Goal: Task Accomplishment & Management: Use online tool/utility

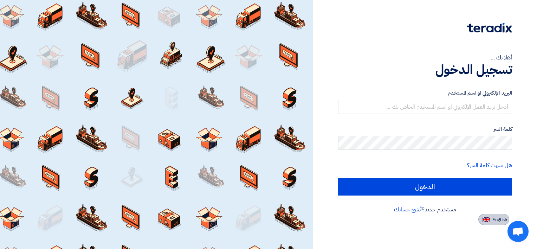
click at [489, 219] on img at bounding box center [487, 219] width 8 height 5
type input "Sign in"
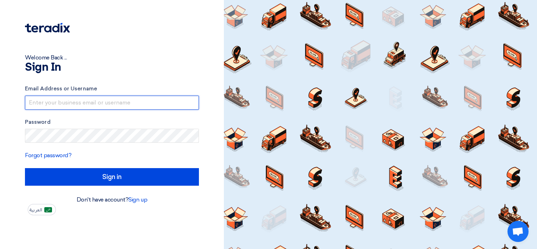
click at [65, 105] on input "text" at bounding box center [112, 103] width 174 height 14
paste input "[EMAIL_ADDRESS][DOMAIN_NAME]"
type input "[EMAIL_ADDRESS][DOMAIN_NAME]"
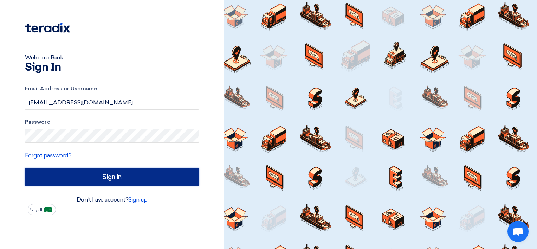
click at [73, 175] on input "Sign in" at bounding box center [112, 177] width 174 height 18
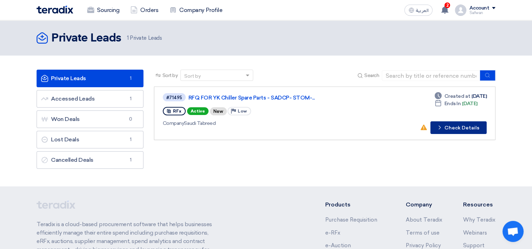
click at [443, 126] on icon "Check details" at bounding box center [439, 127] width 7 height 7
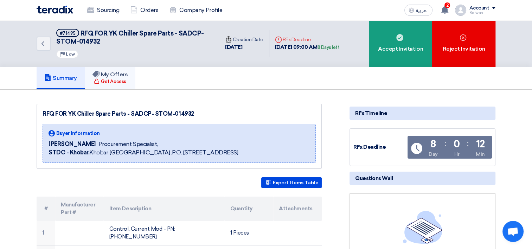
click at [111, 84] on div "Get Access" at bounding box center [110, 81] width 32 height 7
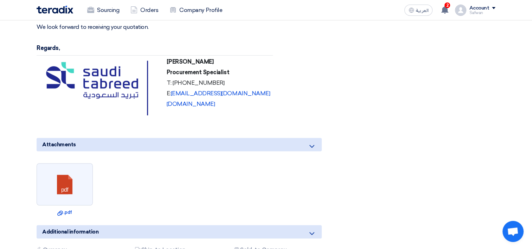
scroll to position [492, 0]
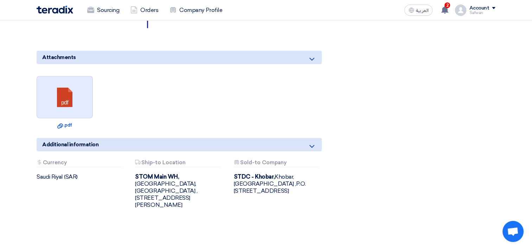
click at [78, 98] on link at bounding box center [65, 97] width 56 height 42
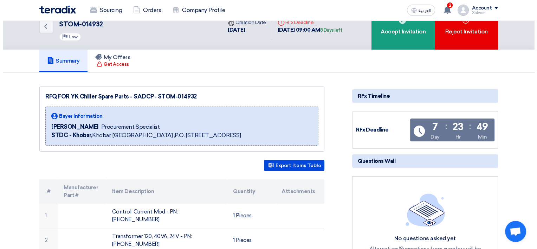
scroll to position [0, 0]
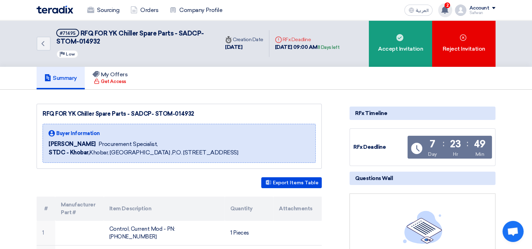
click at [448, 10] on use at bounding box center [444, 10] width 7 height 8
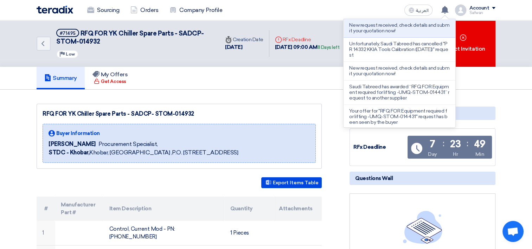
click at [360, 8] on div "Sourcing Orders Company Profile العربية ع New request received, check details a…" at bounding box center [265, 10] width 469 height 20
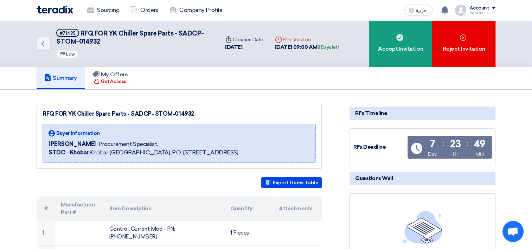
click at [471, 9] on div "Account" at bounding box center [479, 8] width 20 height 6
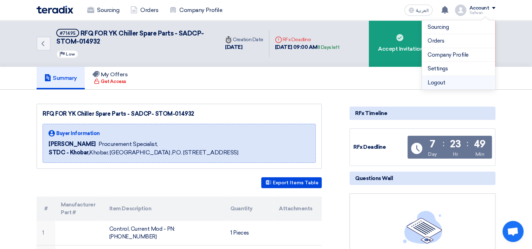
click at [439, 81] on li "Logout" at bounding box center [458, 83] width 73 height 14
